Goal: Check status: Check status

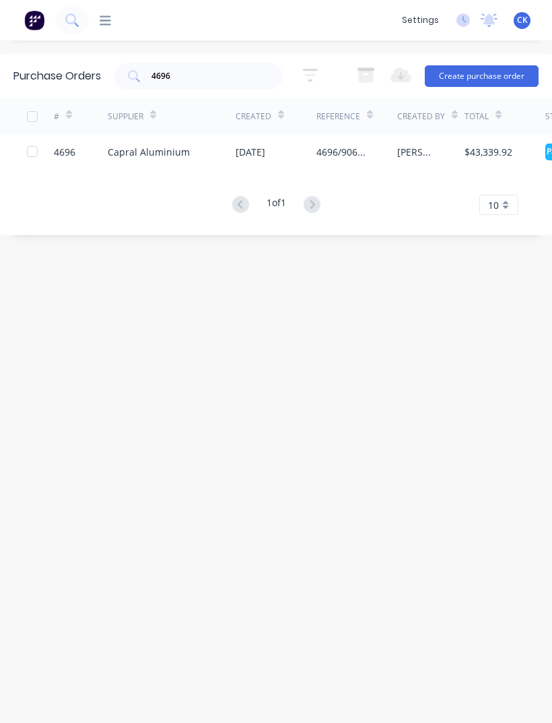
click at [234, 82] on input "4696" at bounding box center [206, 75] width 112 height 13
type input "4"
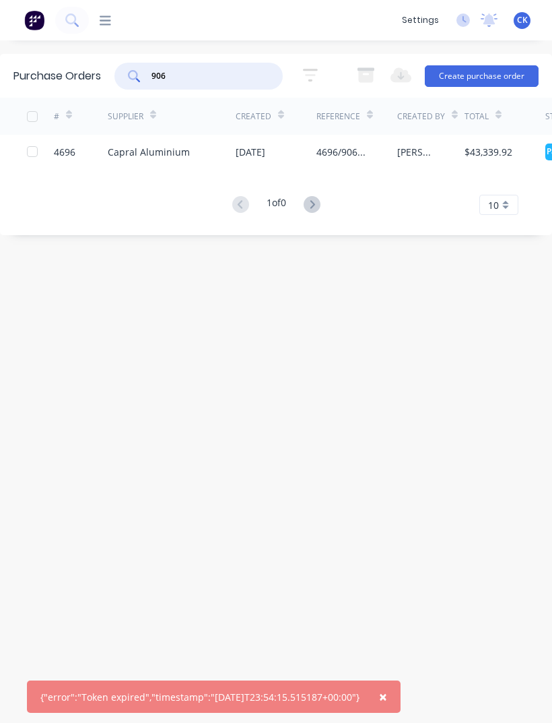
type input "9066"
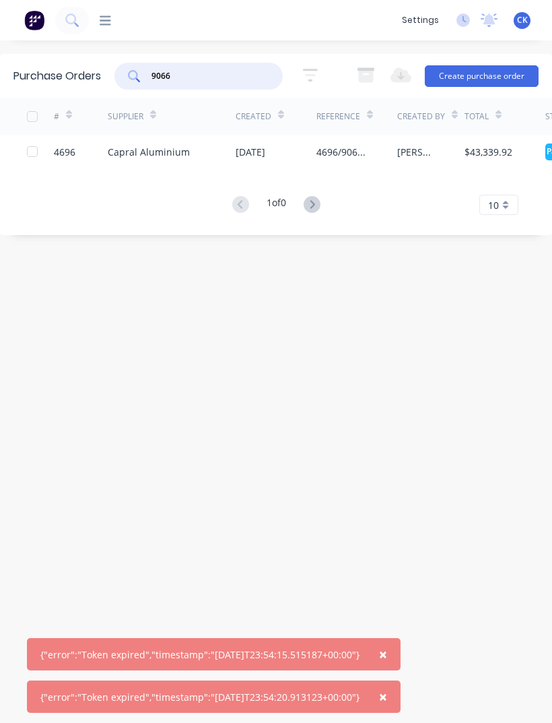
click at [176, 158] on div "Capral Aluminium" at bounding box center [149, 152] width 82 height 14
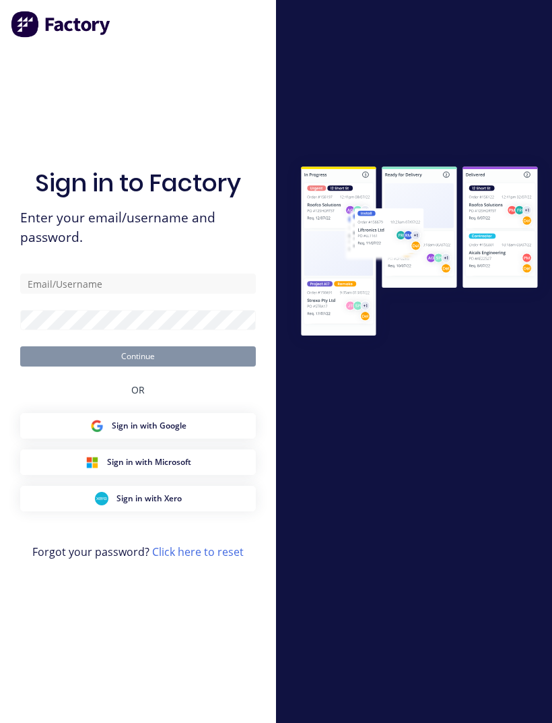
click at [104, 289] on div "Sign in to Factory Enter your email/username and password. Continue OR Sign in …" at bounding box center [138, 375] width 236 height 674
click at [127, 294] on input "text" at bounding box center [138, 283] width 236 height 20
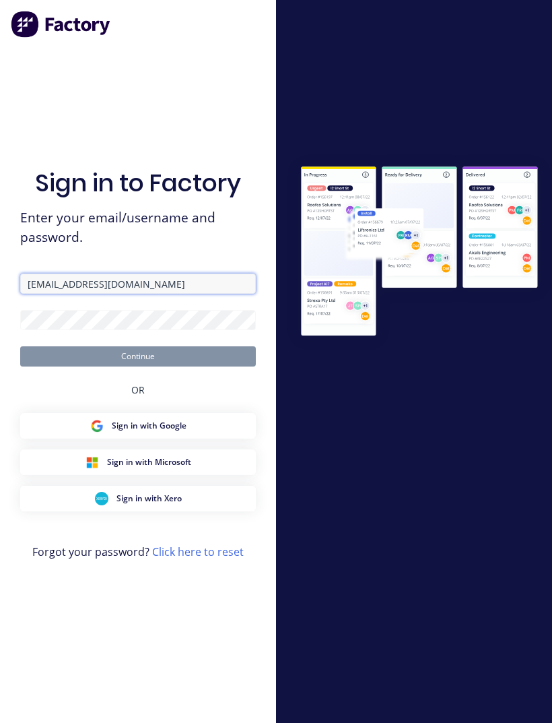
type input "[EMAIL_ADDRESS][DOMAIN_NAME]"
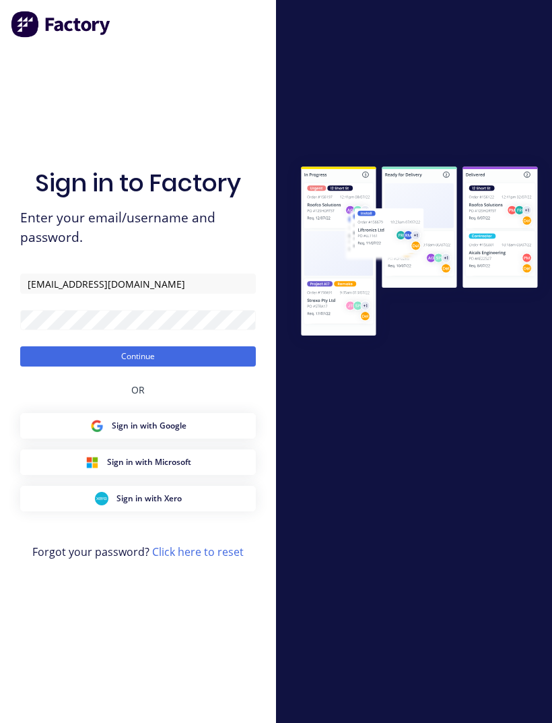
click at [170, 366] on button "Continue" at bounding box center [138, 356] width 236 height 20
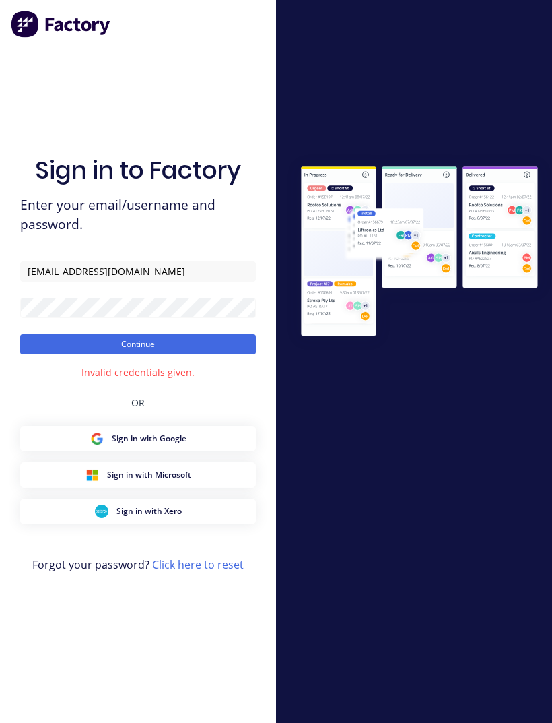
click at [165, 354] on button "Continue" at bounding box center [138, 344] width 236 height 20
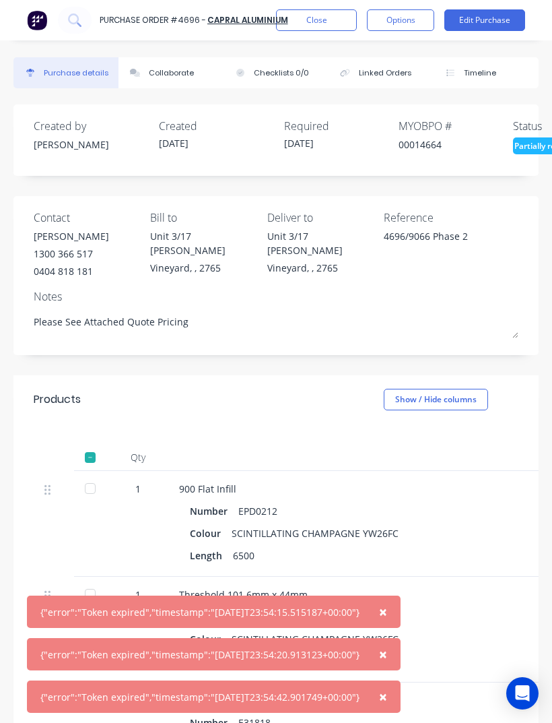
type textarea "x"
click at [335, 26] on button "Close" at bounding box center [316, 20] width 81 height 22
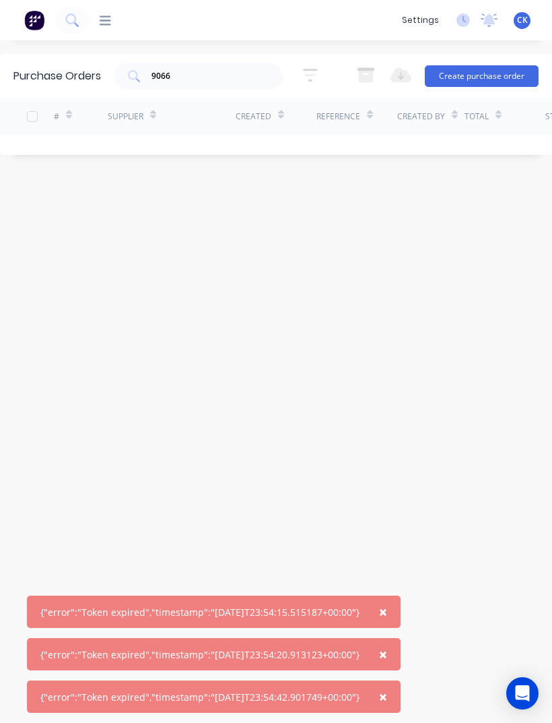
click at [234, 77] on input "9066" at bounding box center [206, 75] width 112 height 13
click at [134, 68] on div "9066" at bounding box center [198, 76] width 168 height 27
type input "9"
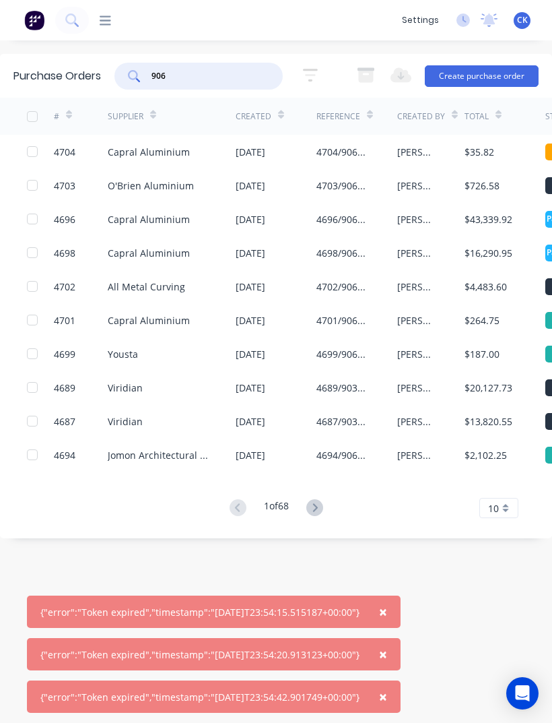
type input "9066"
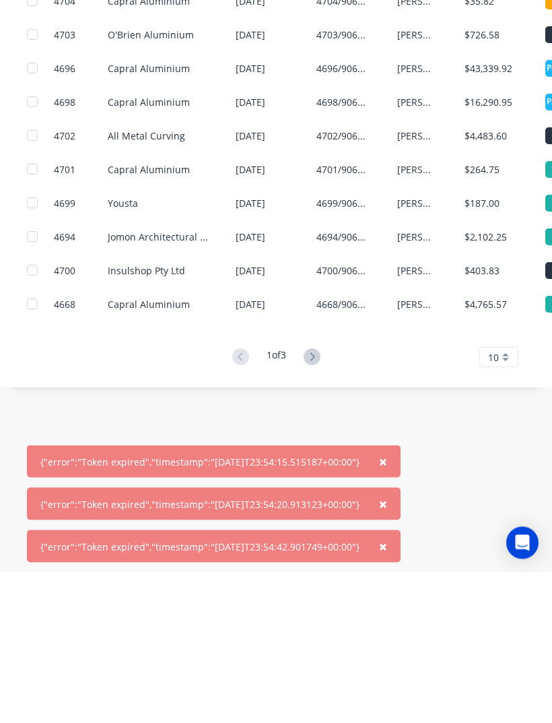
click at [314, 499] on icon at bounding box center [312, 507] width 17 height 17
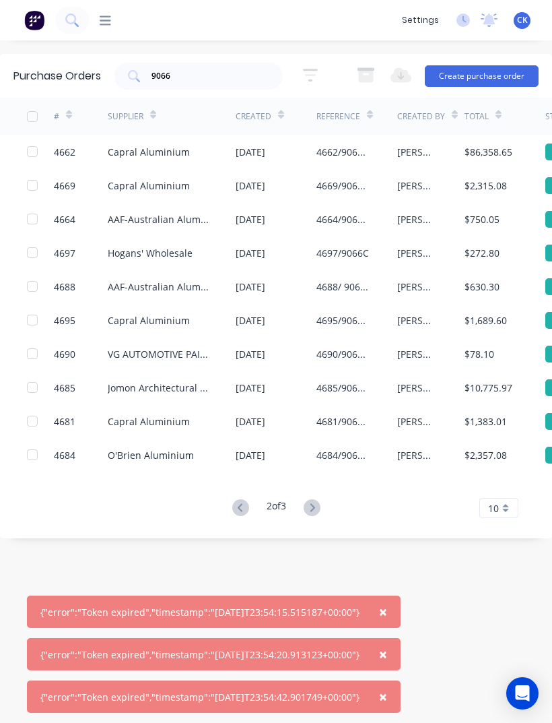
click at [315, 503] on icon at bounding box center [312, 507] width 5 height 8
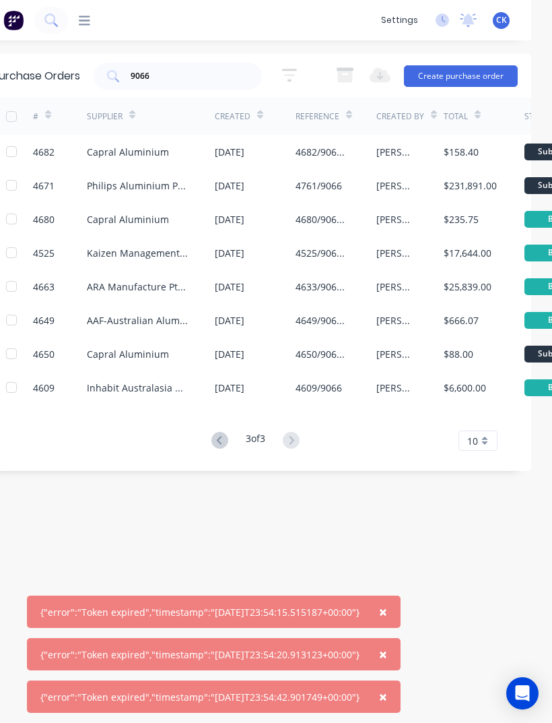
scroll to position [0, 19]
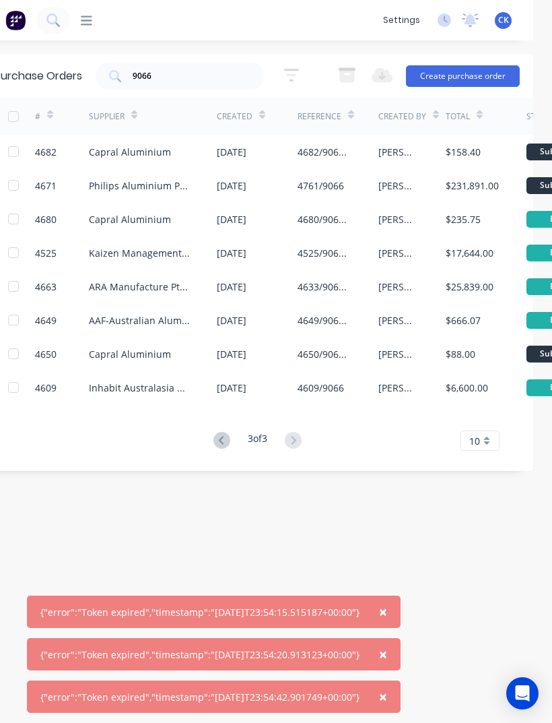
click at [226, 432] on icon at bounding box center [222, 440] width 17 height 17
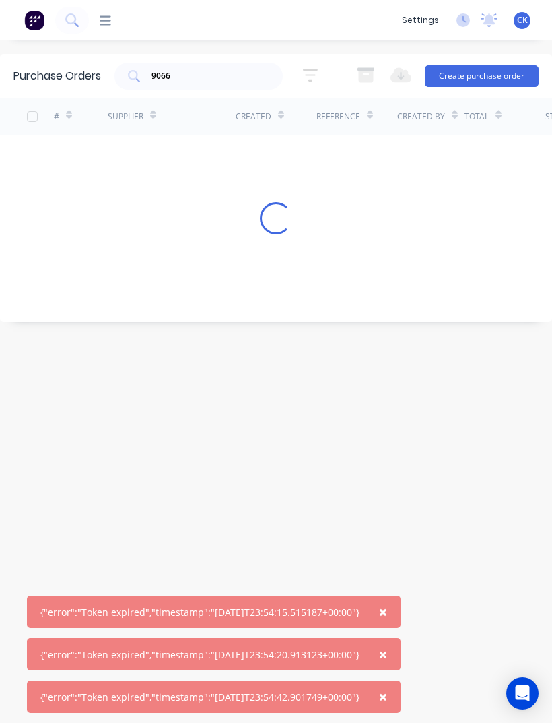
scroll to position [0, 0]
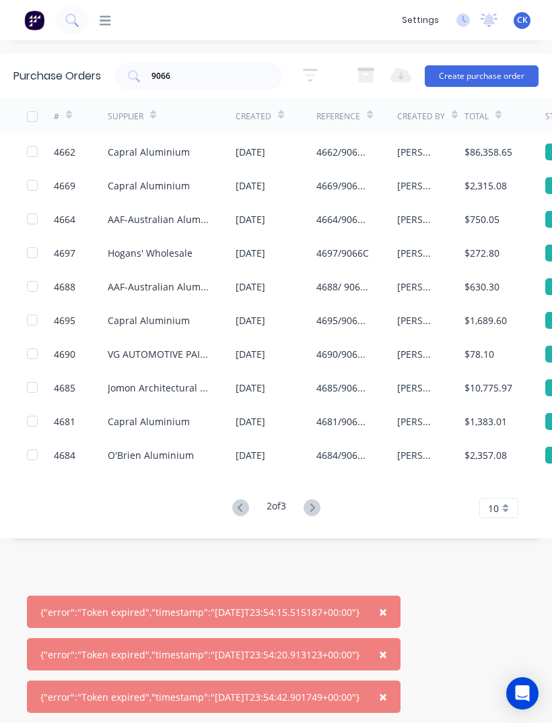
click at [387, 607] on span "×" at bounding box center [383, 611] width 8 height 19
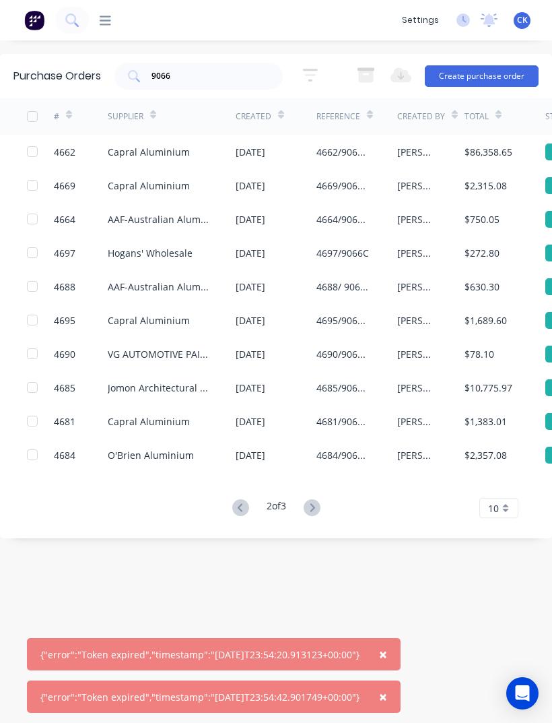
click at [401, 653] on button "×" at bounding box center [383, 654] width 35 height 32
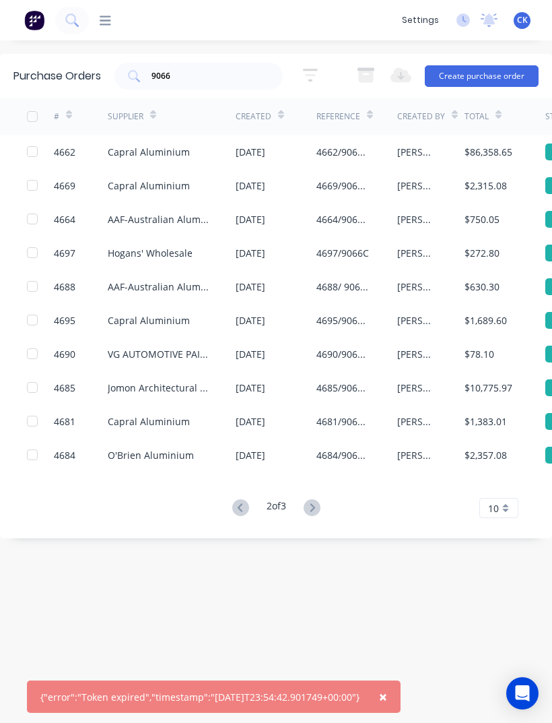
click at [387, 704] on span "×" at bounding box center [383, 696] width 8 height 19
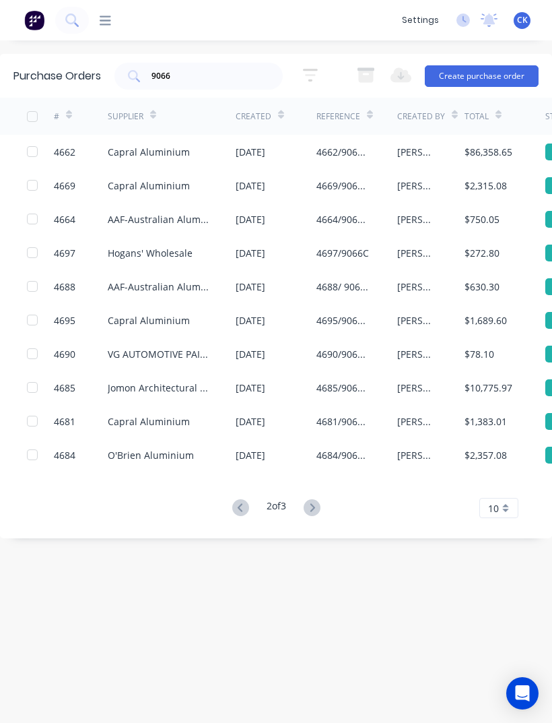
click at [236, 499] on icon at bounding box center [240, 507] width 17 height 17
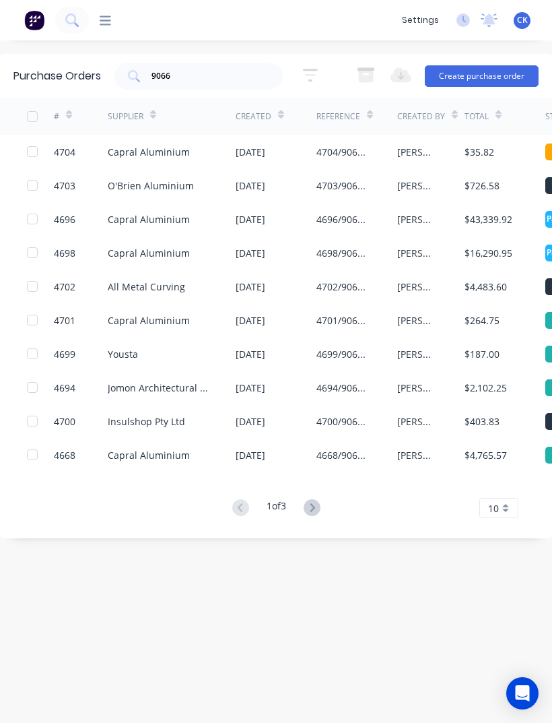
click at [315, 499] on icon at bounding box center [312, 507] width 17 height 17
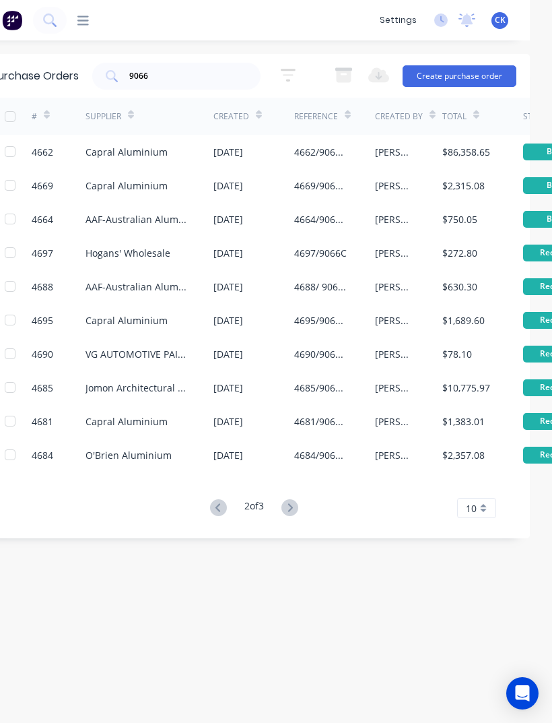
scroll to position [0, 23]
click at [440, 135] on div "[PERSON_NAME]" at bounding box center [407, 152] width 67 height 34
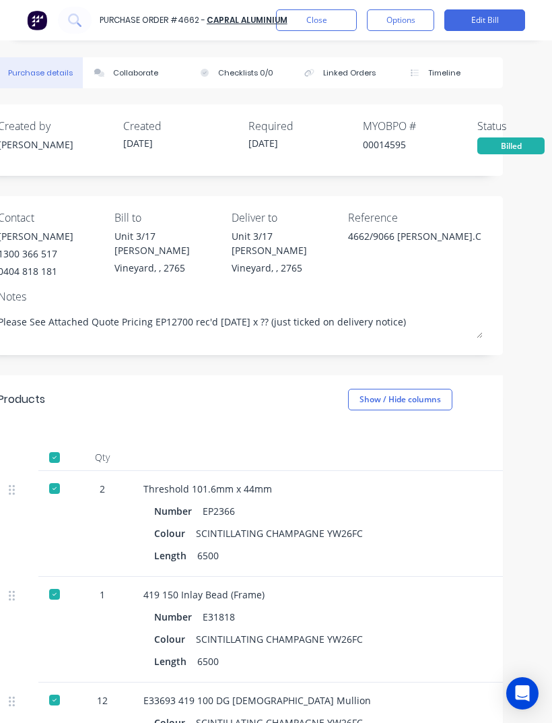
scroll to position [0, 36]
click at [319, 17] on button "Close" at bounding box center [316, 20] width 81 height 22
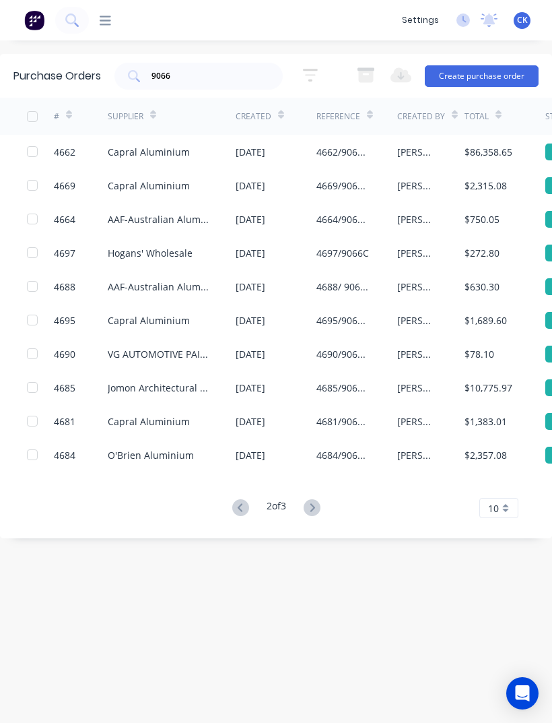
click at [195, 135] on div "Capral Aluminium" at bounding box center [172, 152] width 128 height 34
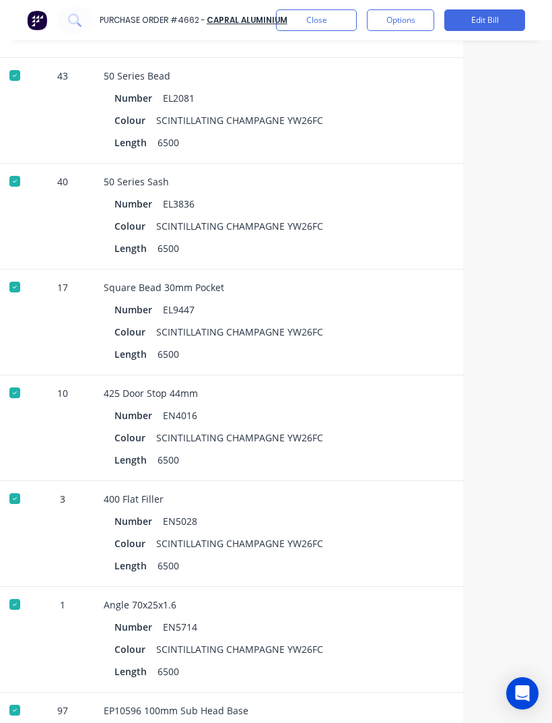
scroll to position [1003, 75]
type textarea "x"
